Goal: Task Accomplishment & Management: Manage account settings

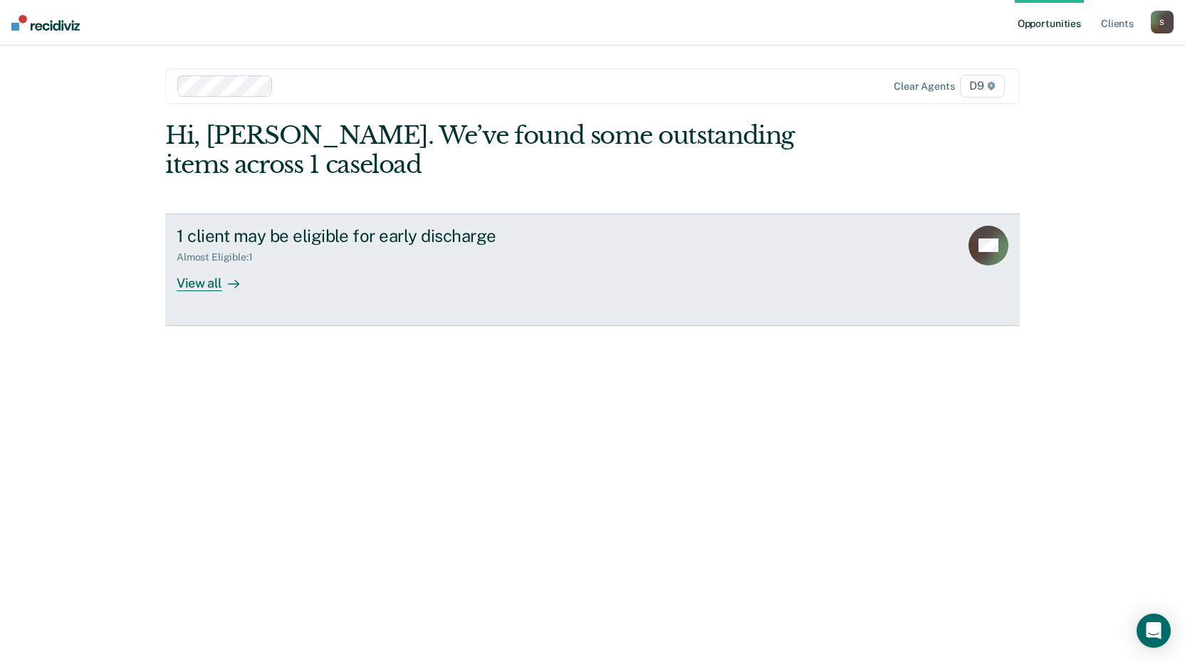
click at [221, 291] on link "1 client may be eligible for early discharge Almost Eligible : 1 View all NS" at bounding box center [592, 270] width 855 height 113
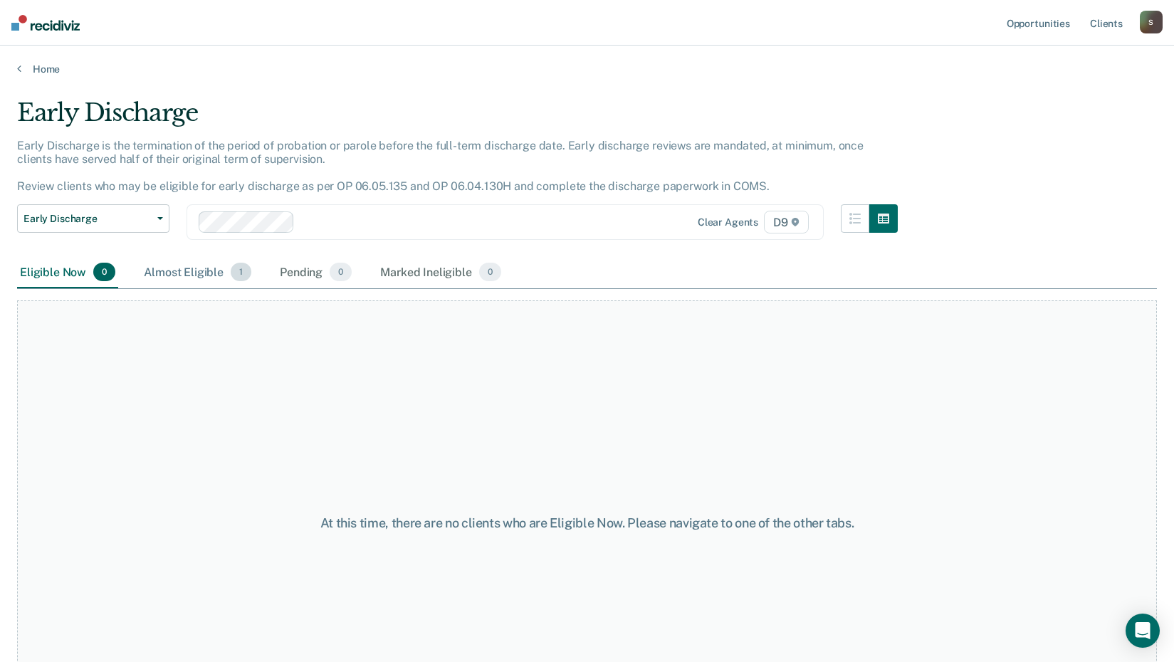
click at [189, 276] on div "Almost Eligible 1" at bounding box center [197, 272] width 113 height 31
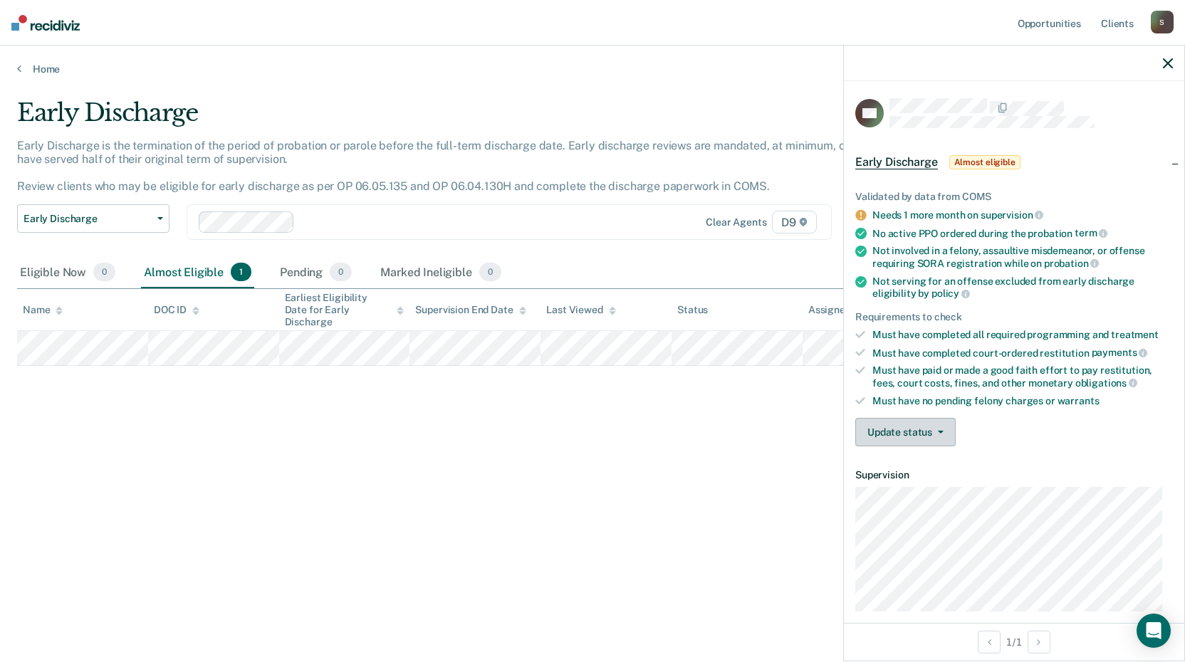
click at [895, 419] on button "Update status" at bounding box center [905, 432] width 100 height 28
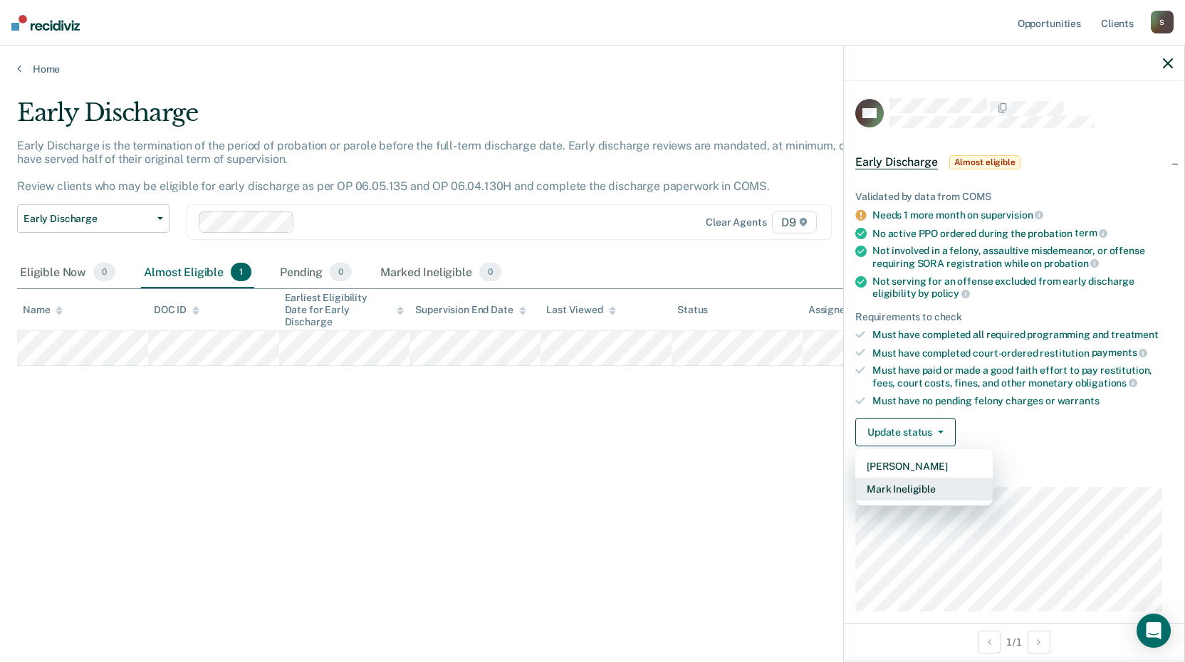
click at [909, 484] on button "Mark Ineligible" at bounding box center [923, 489] width 137 height 23
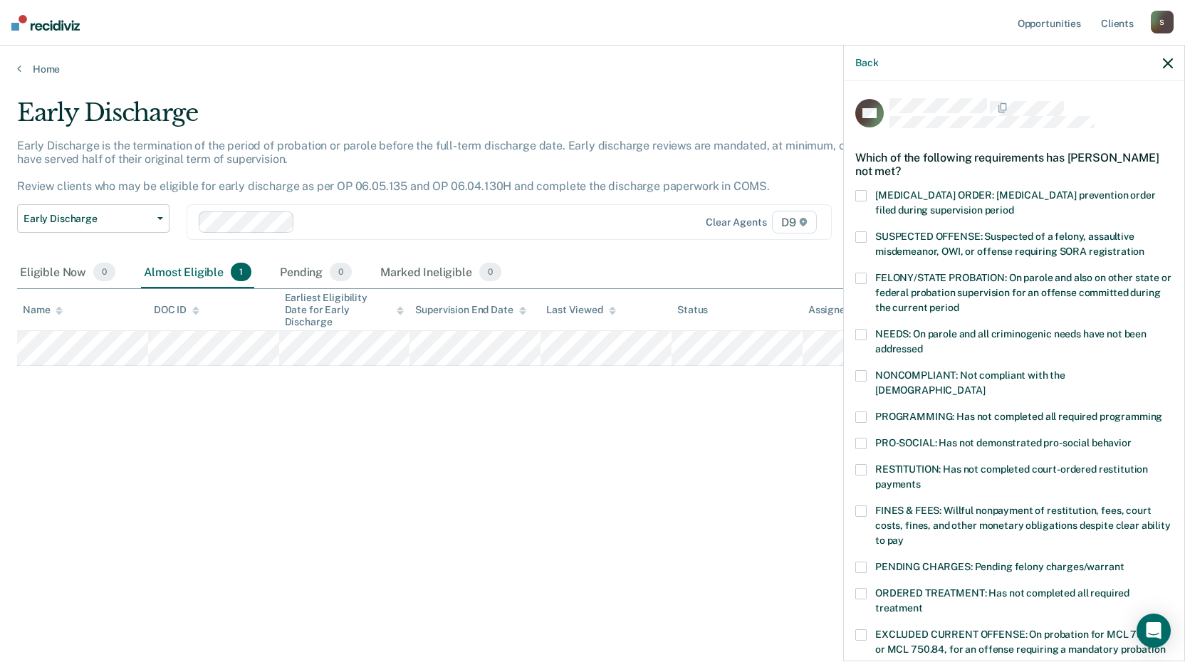
click at [865, 375] on span at bounding box center [860, 375] width 11 height 11
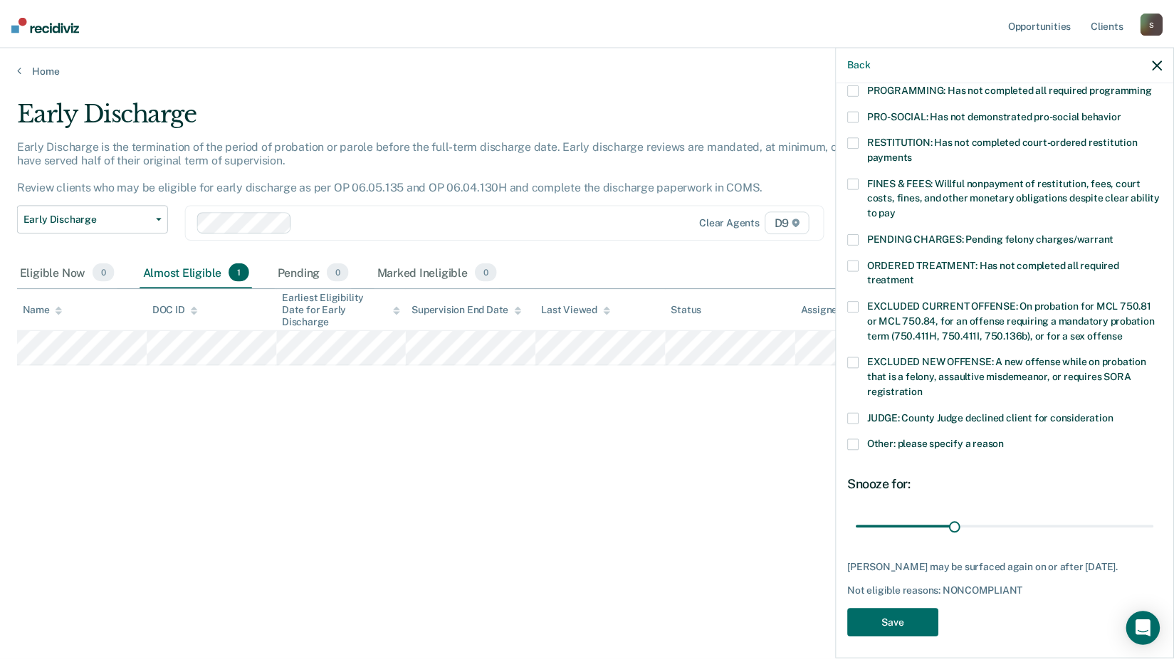
scroll to position [330, 0]
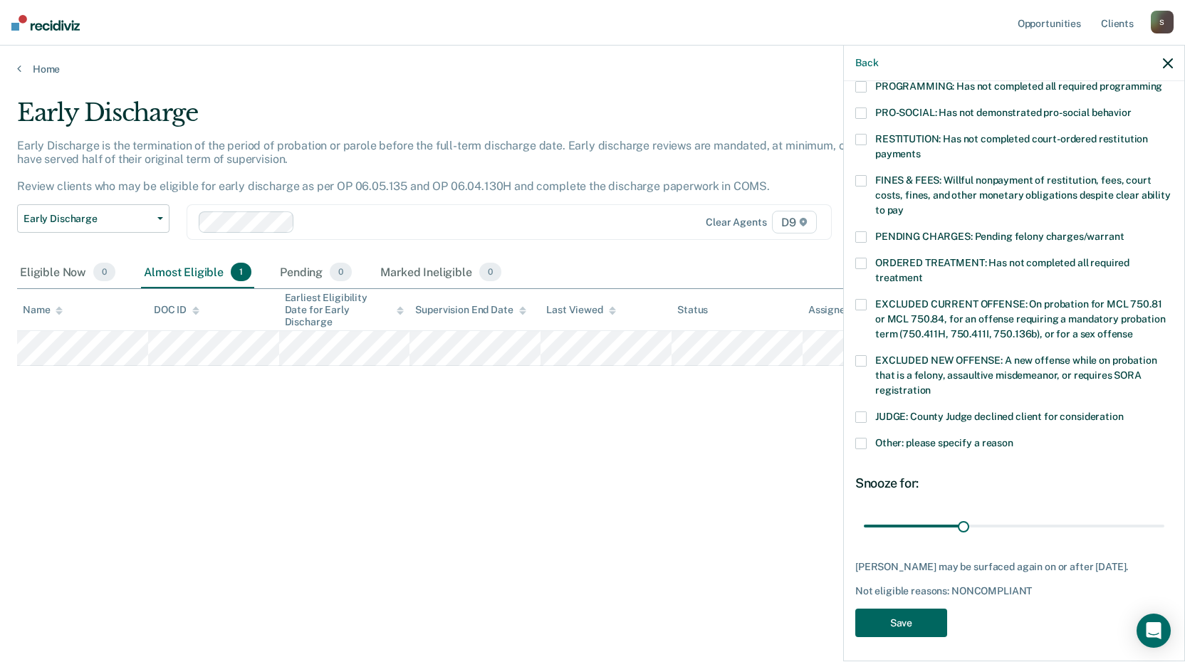
click at [924, 610] on button "Save" at bounding box center [901, 623] width 92 height 29
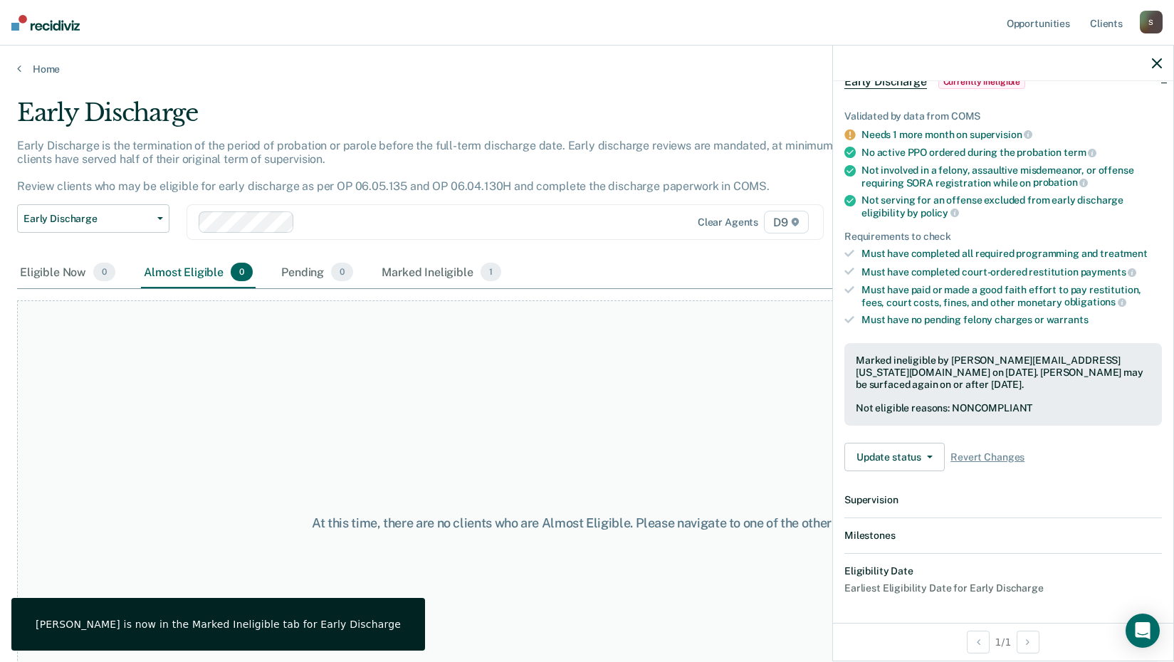
scroll to position [256, 0]
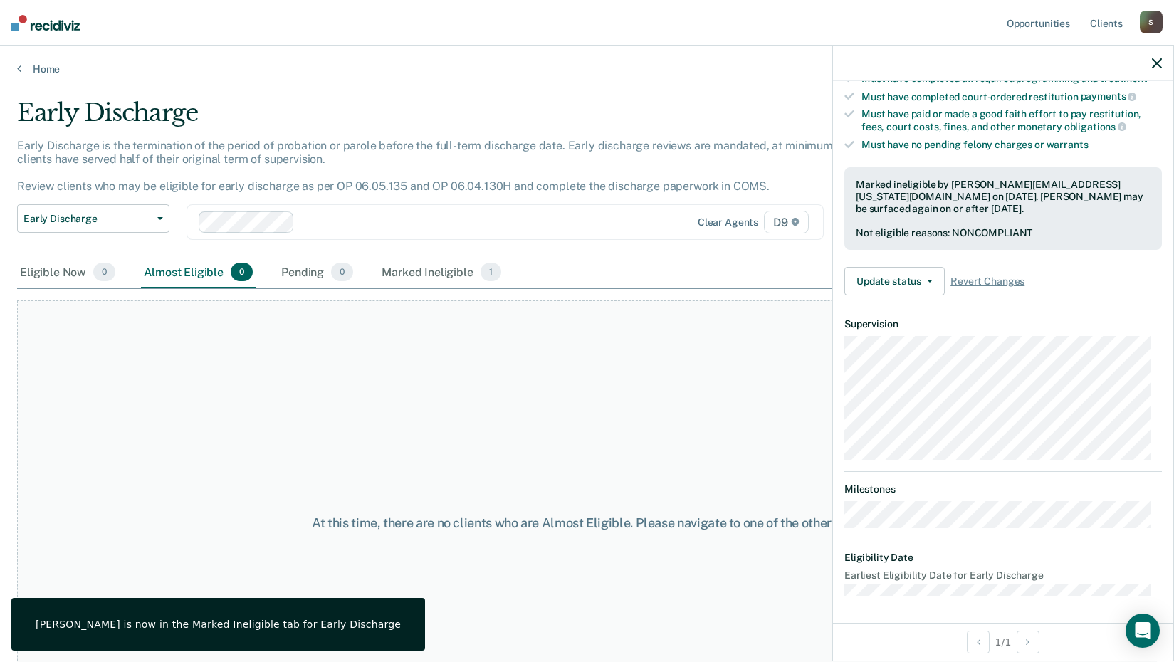
click at [1154, 66] on icon "button" at bounding box center [1157, 63] width 10 height 10
